Goal: Use online tool/utility

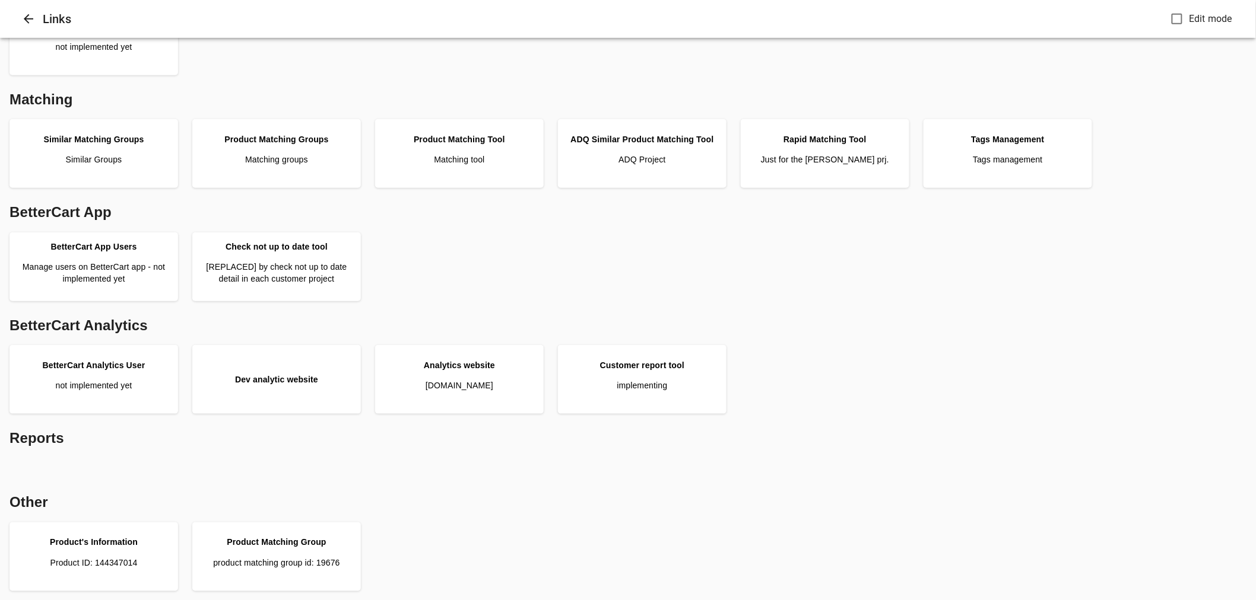
scroll to position [297, 0]
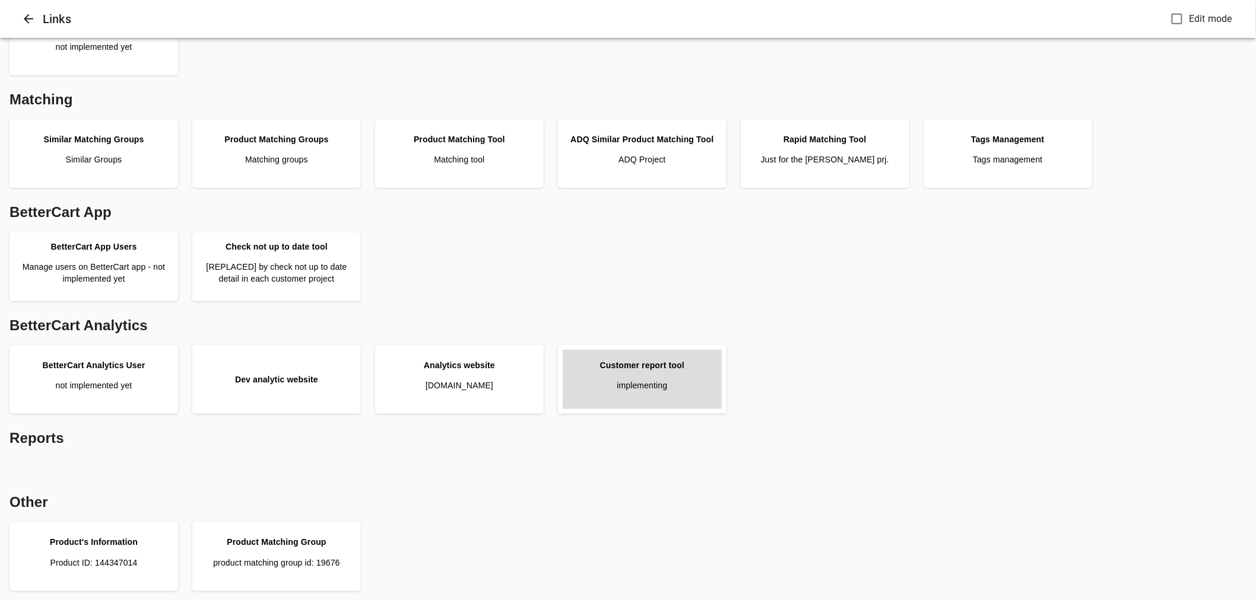
click at [621, 363] on div "Customer report tool" at bounding box center [642, 366] width 84 height 12
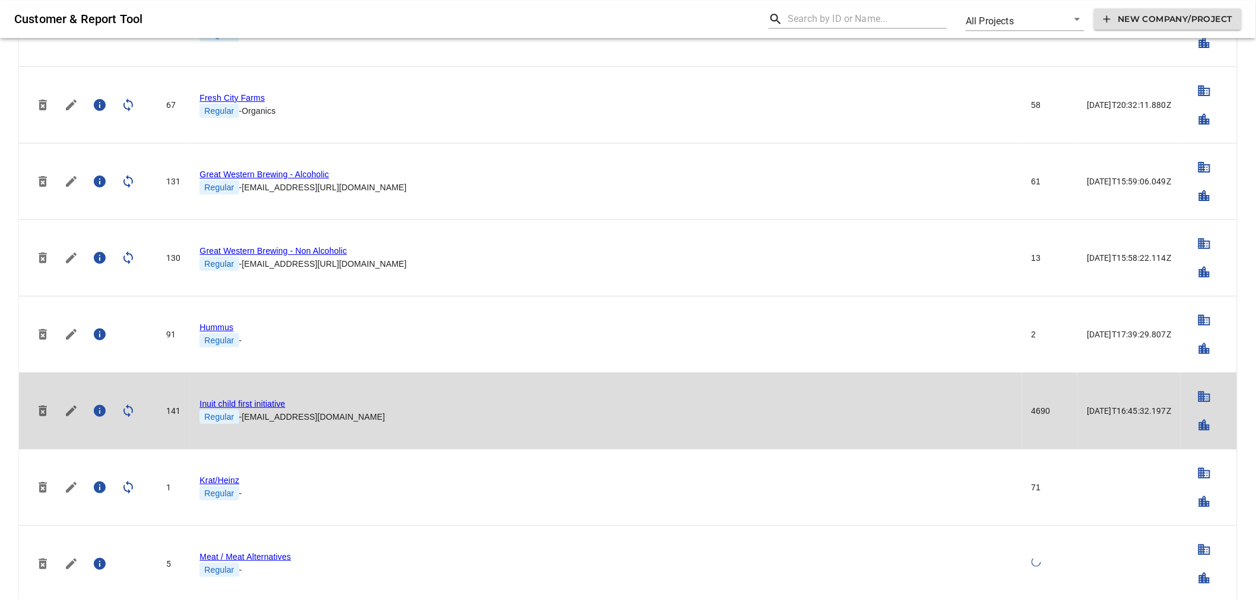
scroll to position [1450, 0]
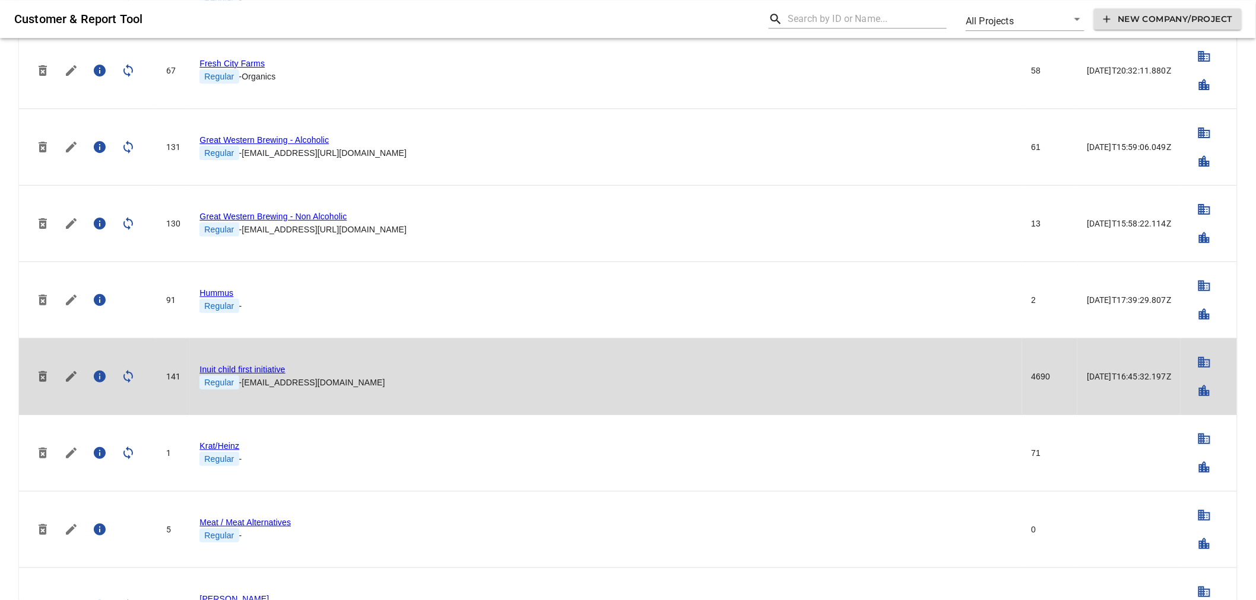
click at [250, 368] on link "Inuit child first initiative" at bounding box center [241, 369] width 85 height 9
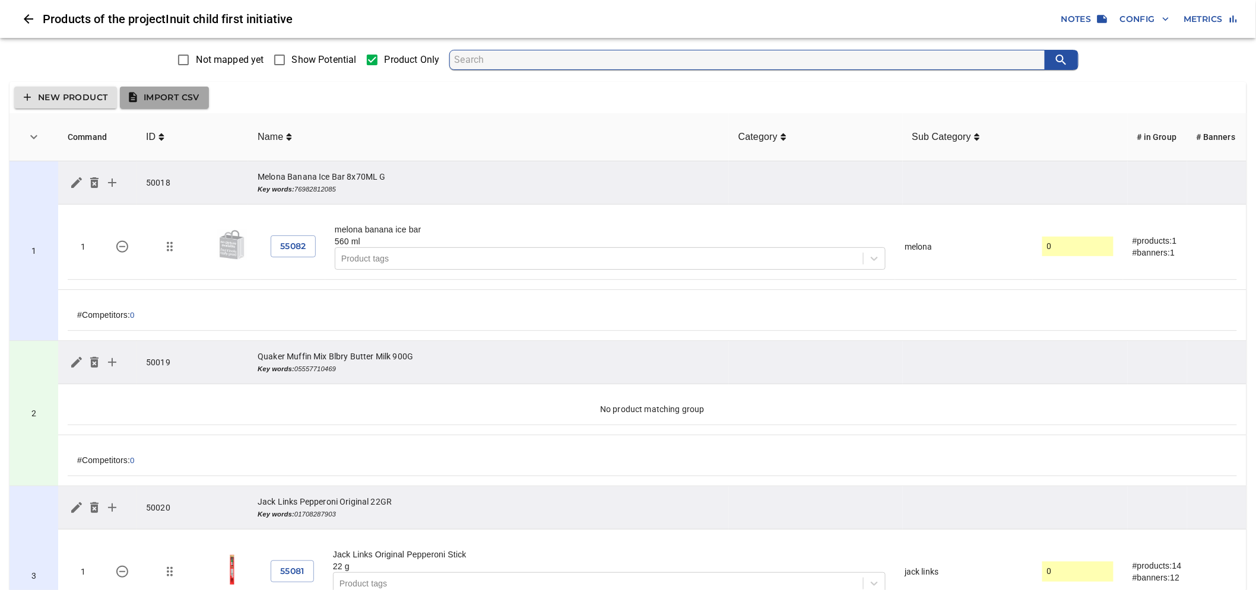
click at [187, 104] on button "Import CSV" at bounding box center [164, 98] width 89 height 22
